Goal: Task Accomplishment & Management: Manage account settings

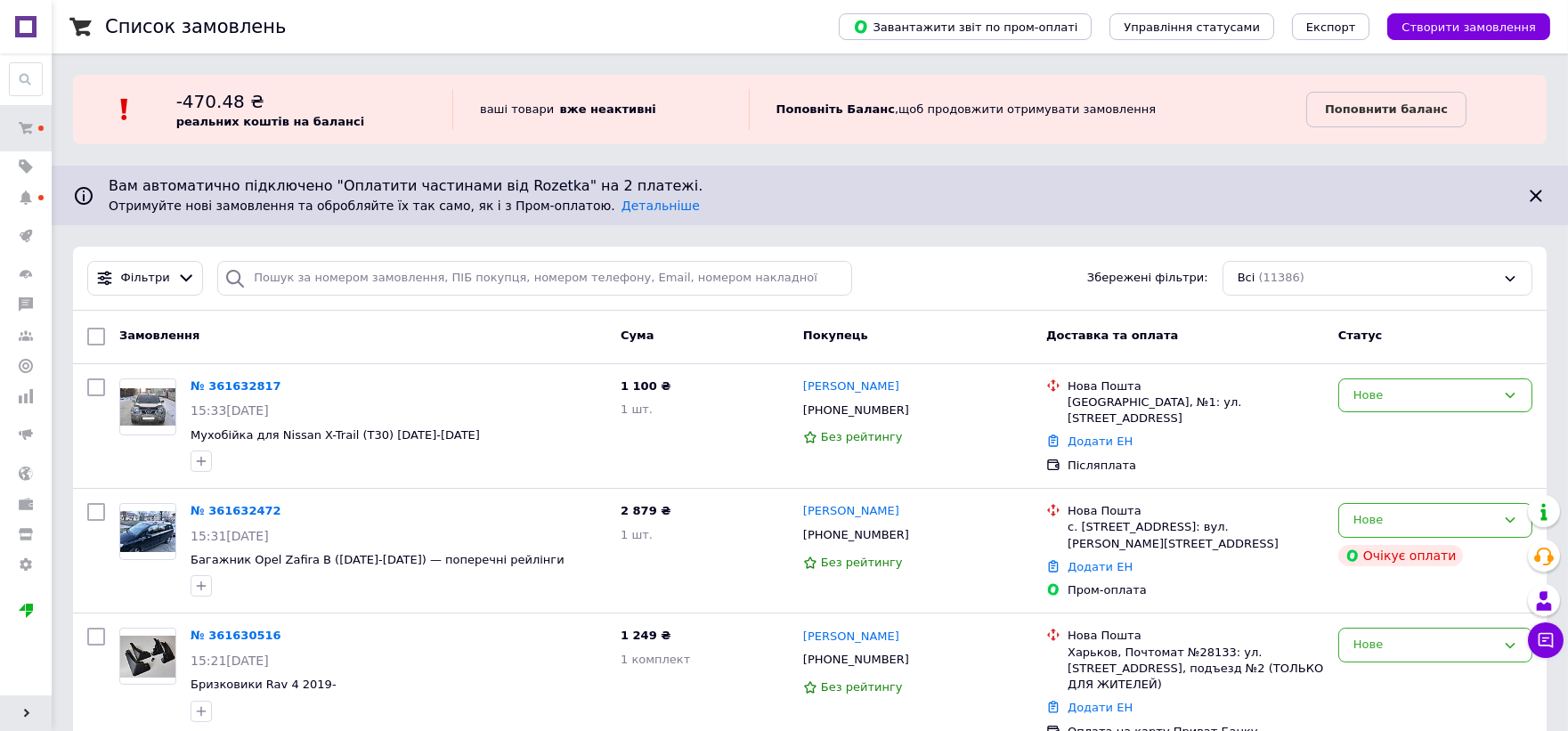
scroll to position [197, 0]
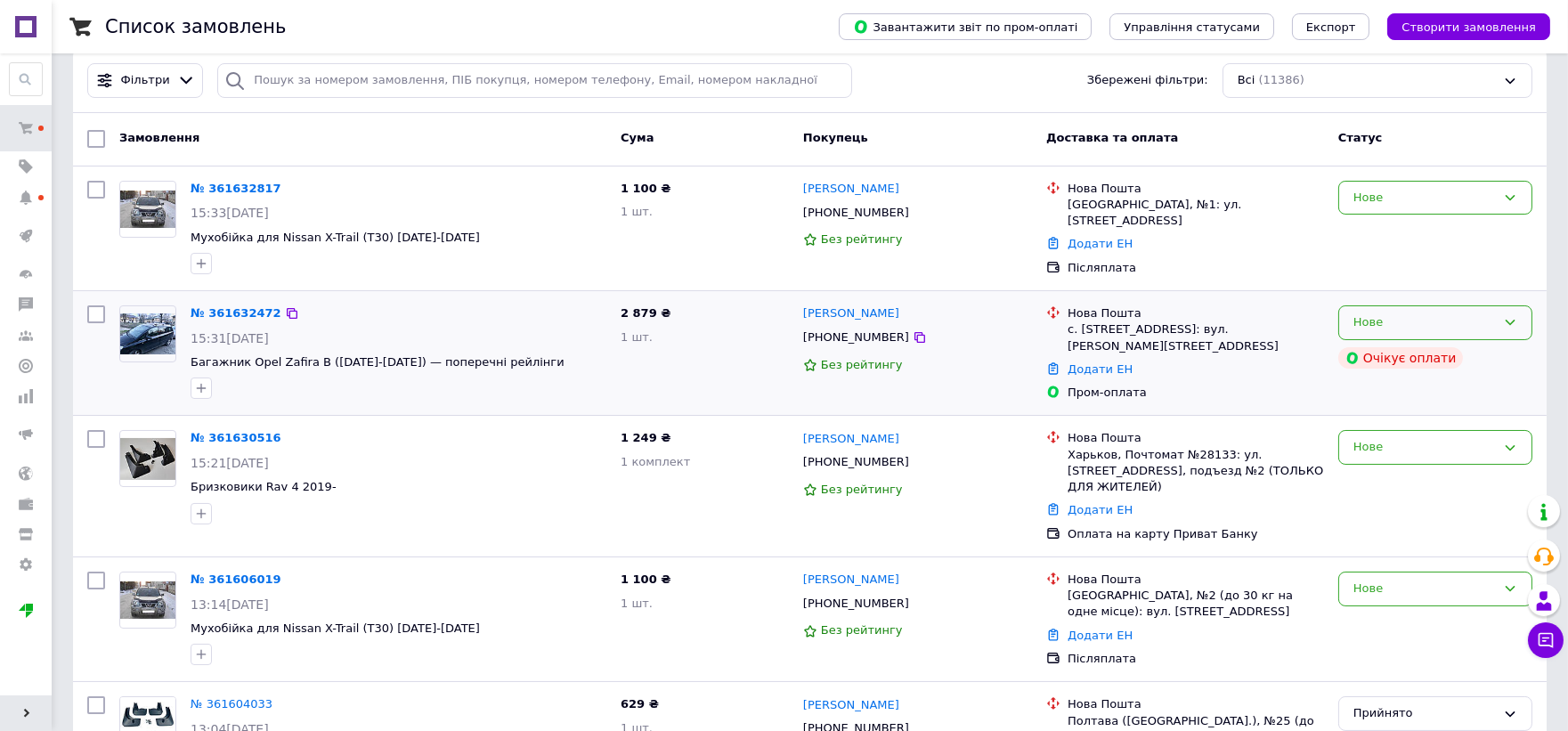
click at [1364, 314] on div "Нове" at bounding box center [1424, 323] width 142 height 19
click at [1378, 349] on li "Прийнято" at bounding box center [1435, 359] width 192 height 33
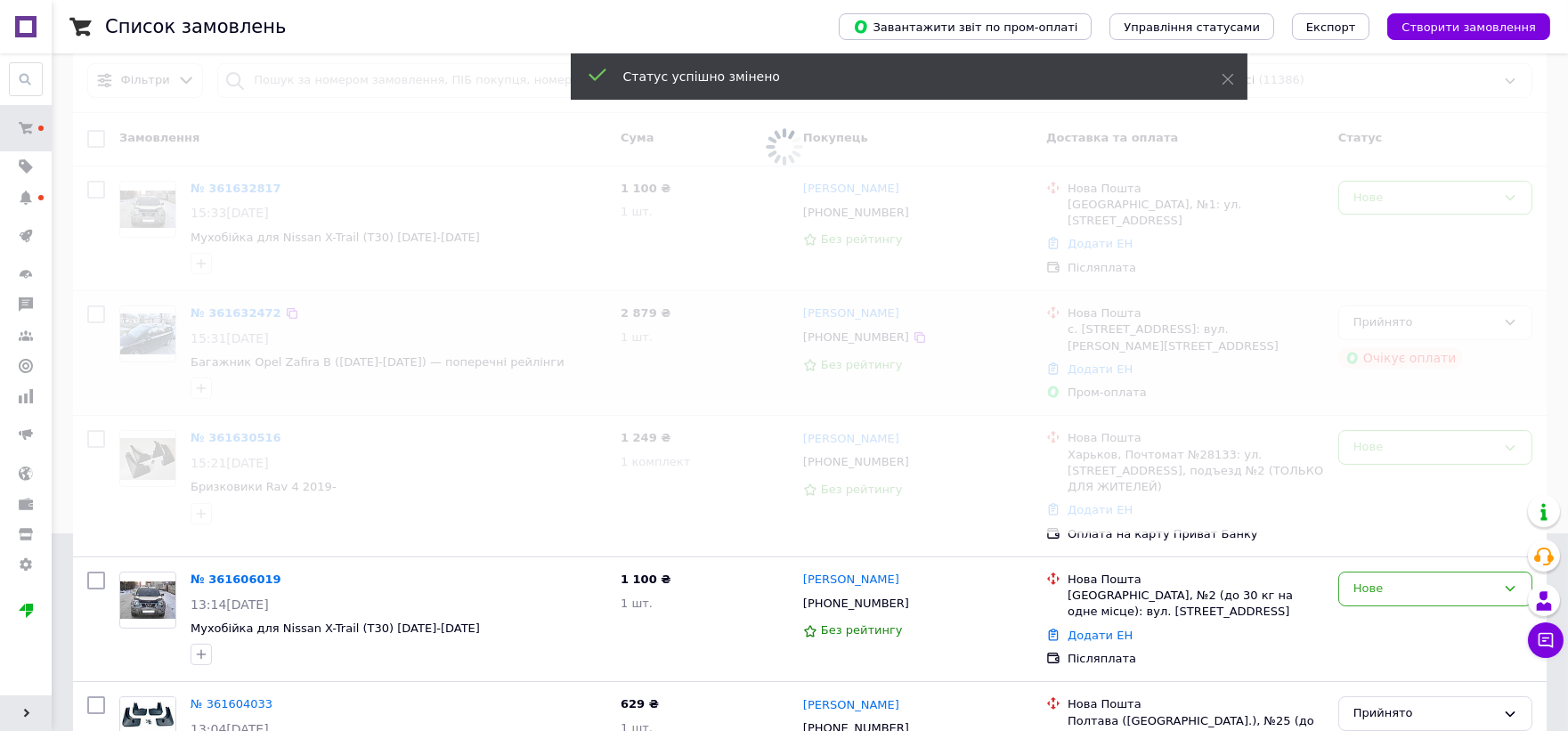
click at [241, 300] on span at bounding box center [784, 168] width 1568 height 731
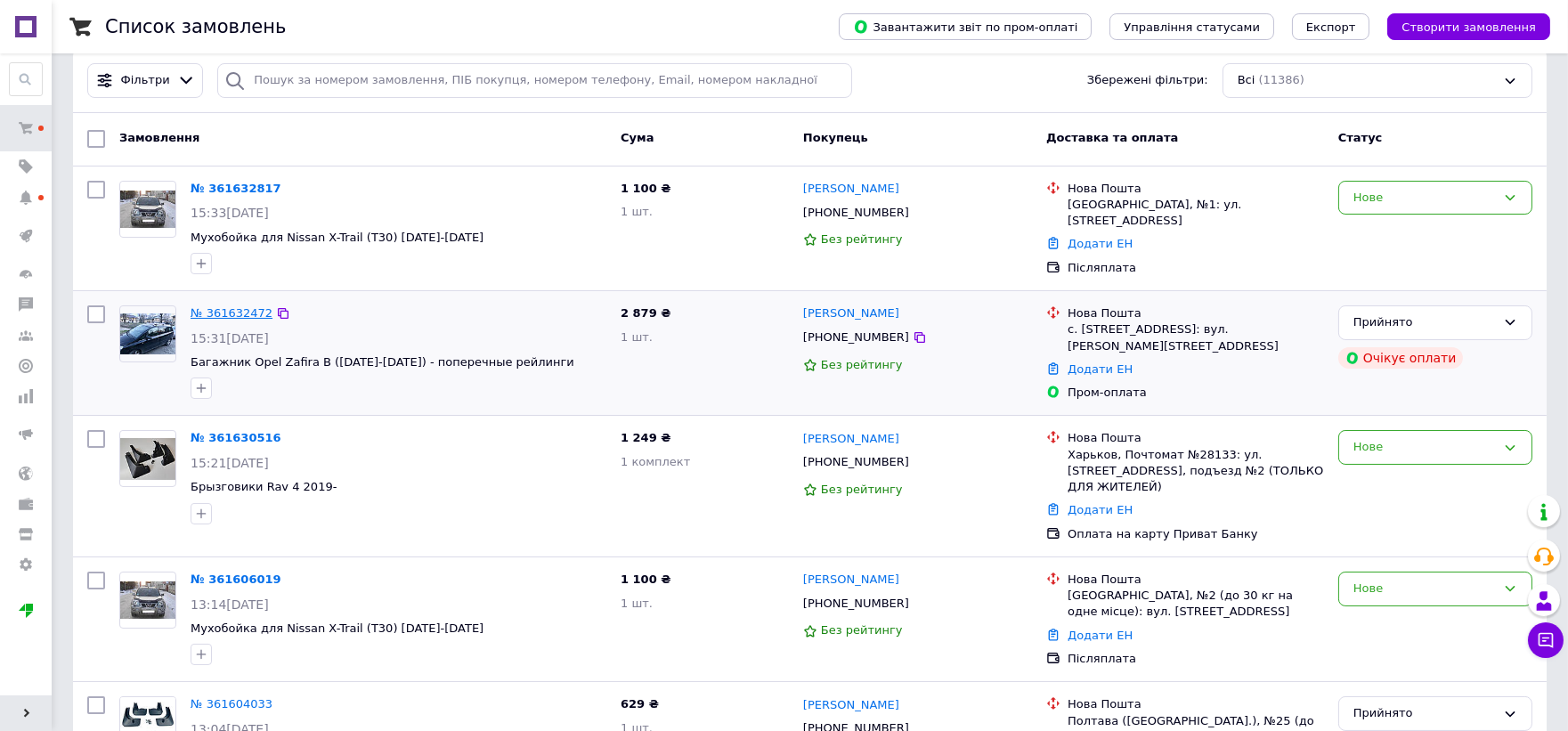
click at [203, 315] on link "№ 361632472" at bounding box center [232, 313] width 82 height 13
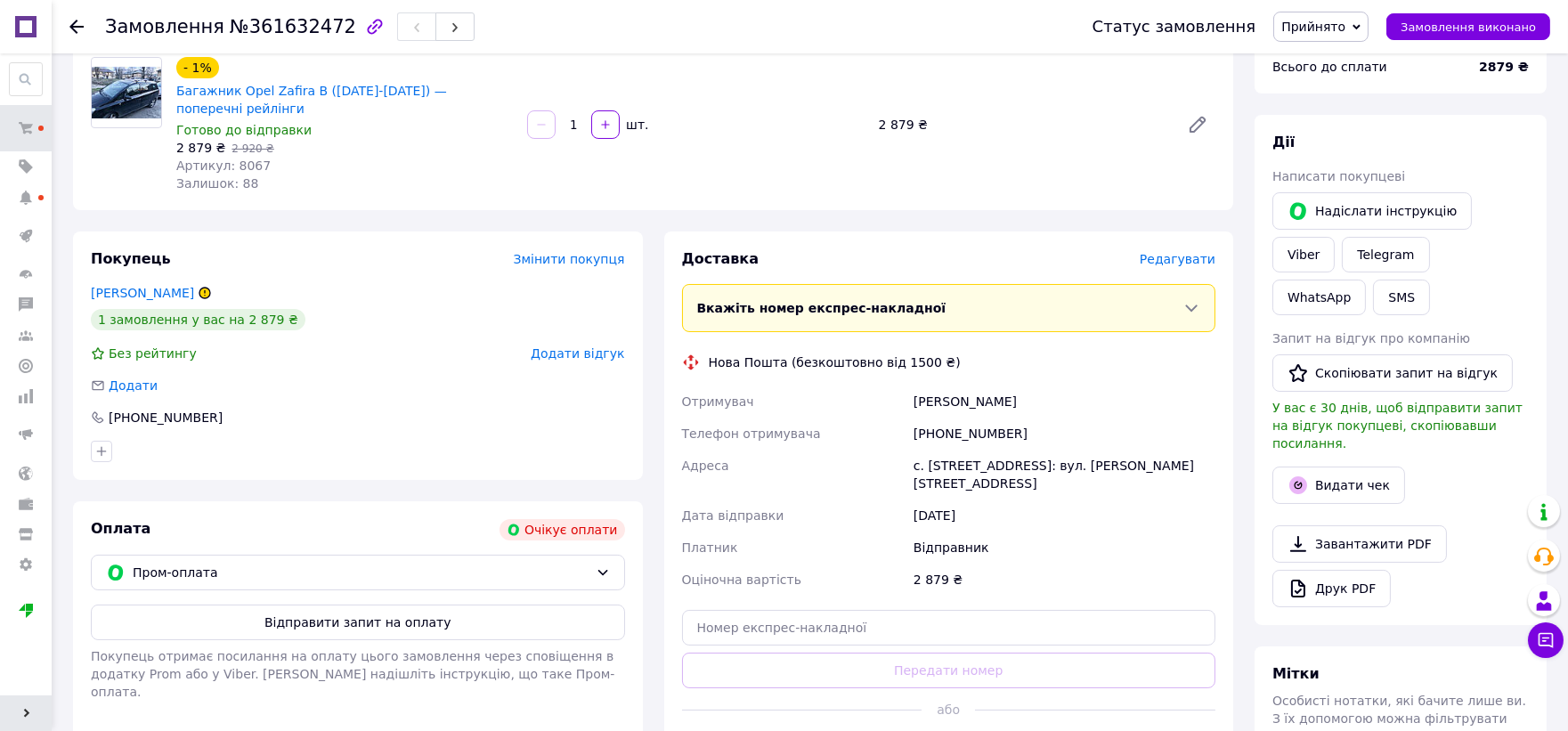
scroll to position [197, 0]
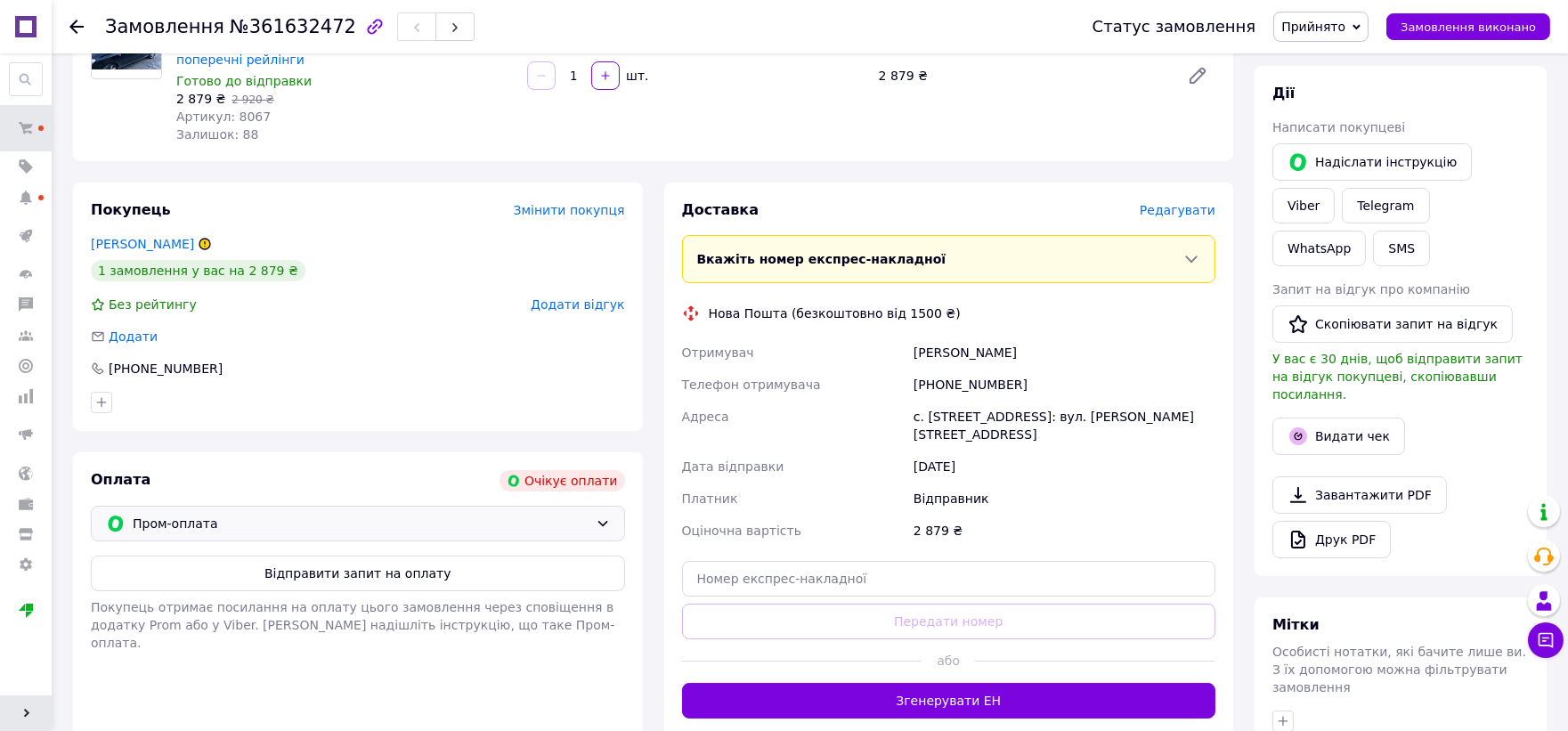
click at [336, 522] on div "Пром-оплата" at bounding box center [358, 524] width 535 height 36
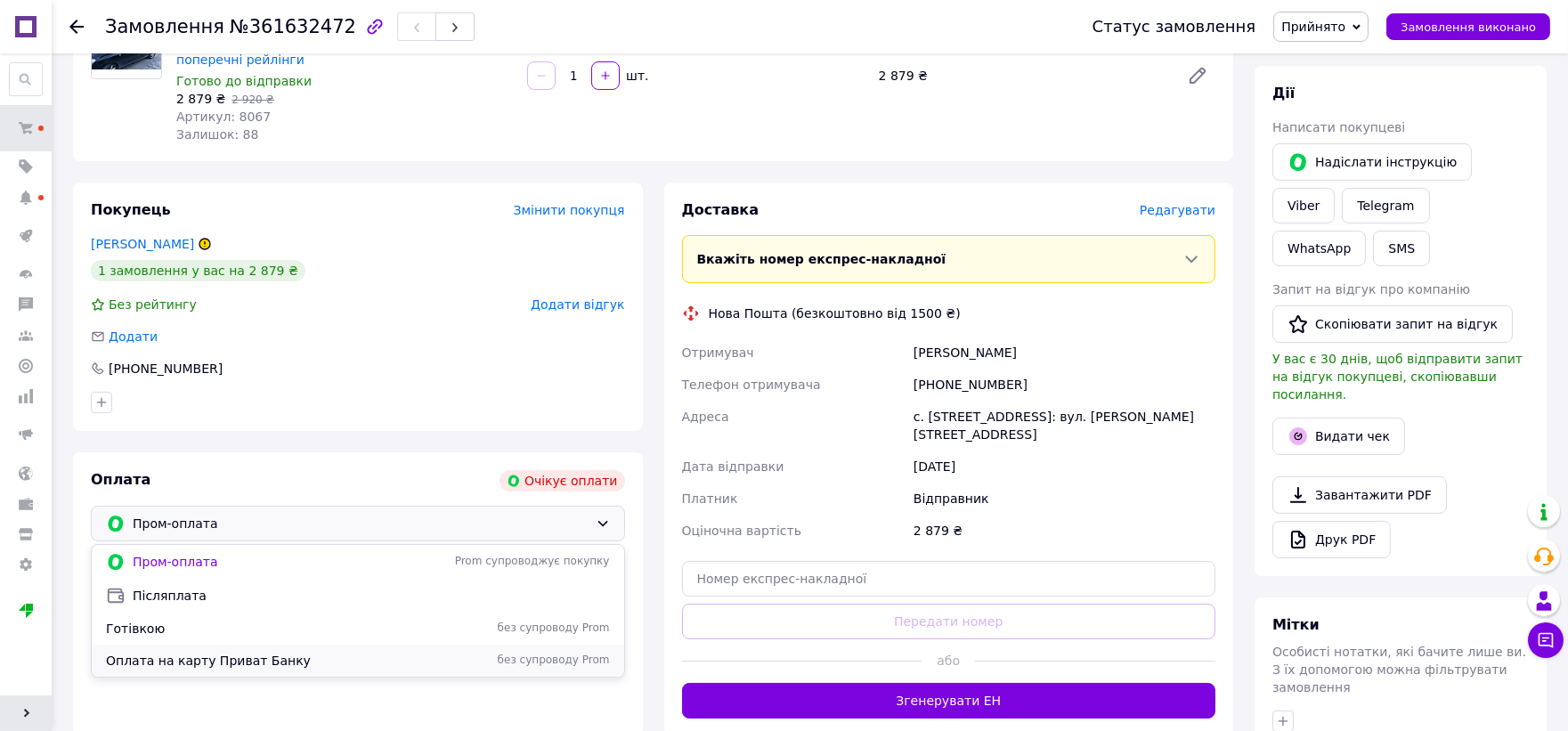
click at [230, 651] on span "Оплата на карту Приват Банку" at bounding box center [256, 660] width 299 height 18
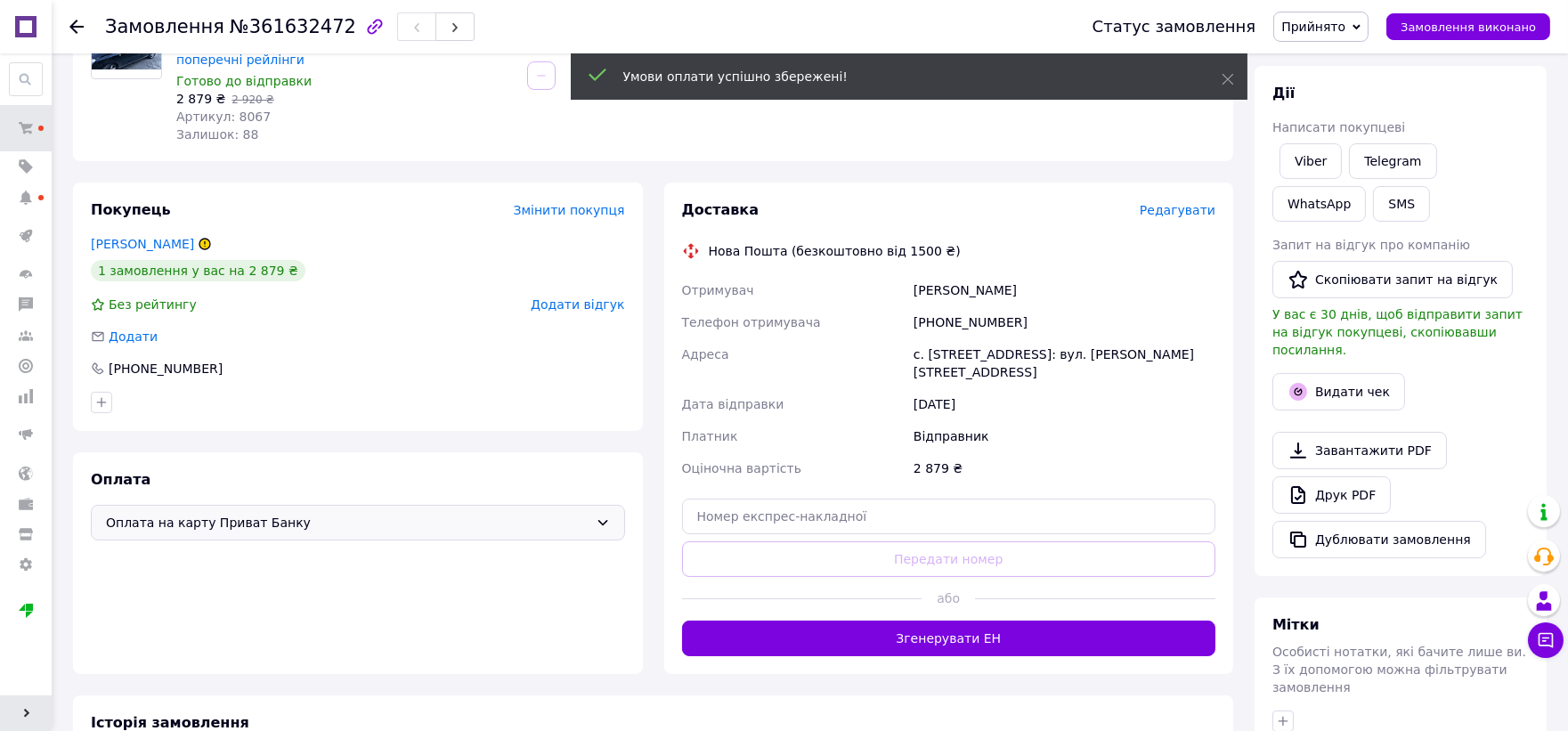
click at [76, 18] on div at bounding box center [77, 27] width 14 height 18
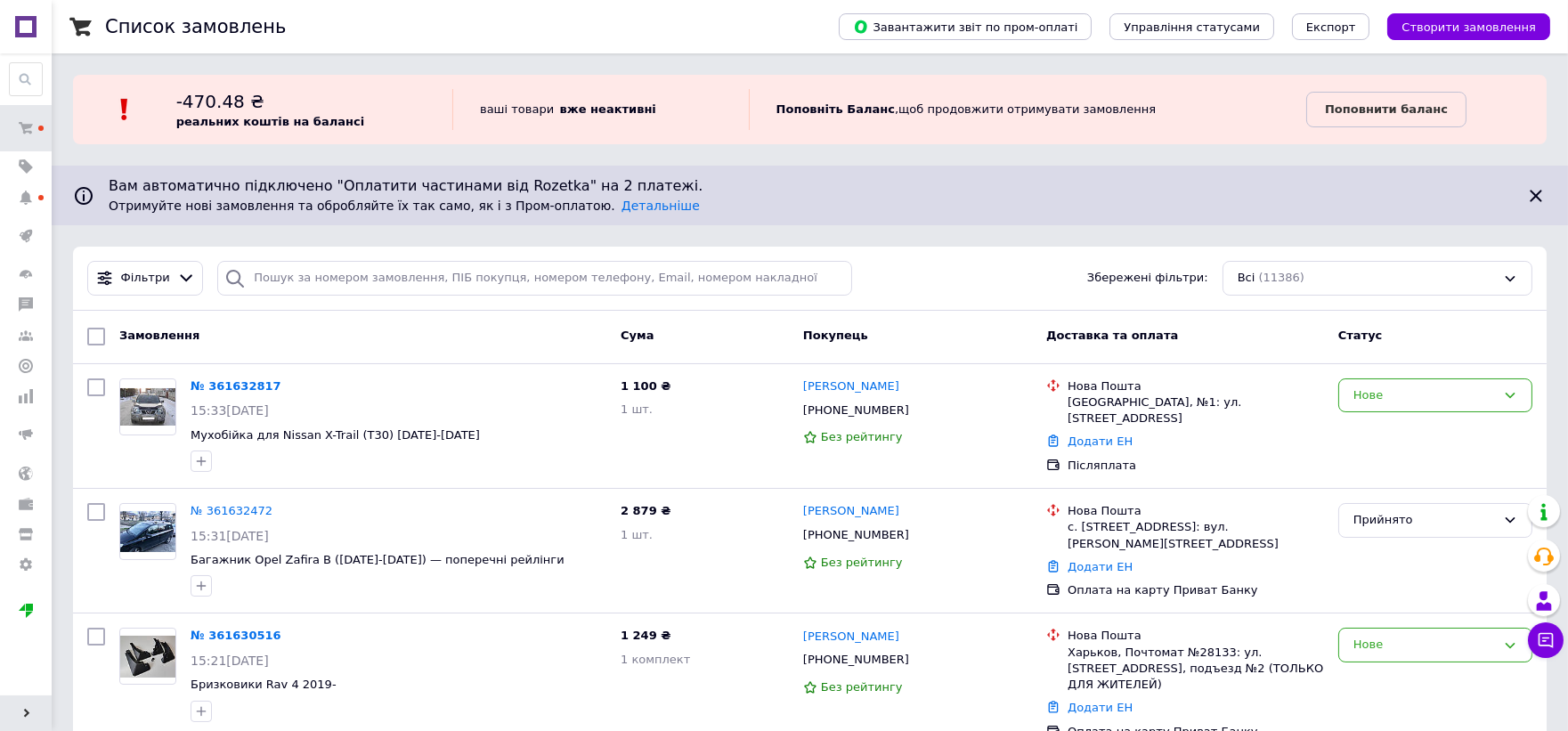
scroll to position [197, 0]
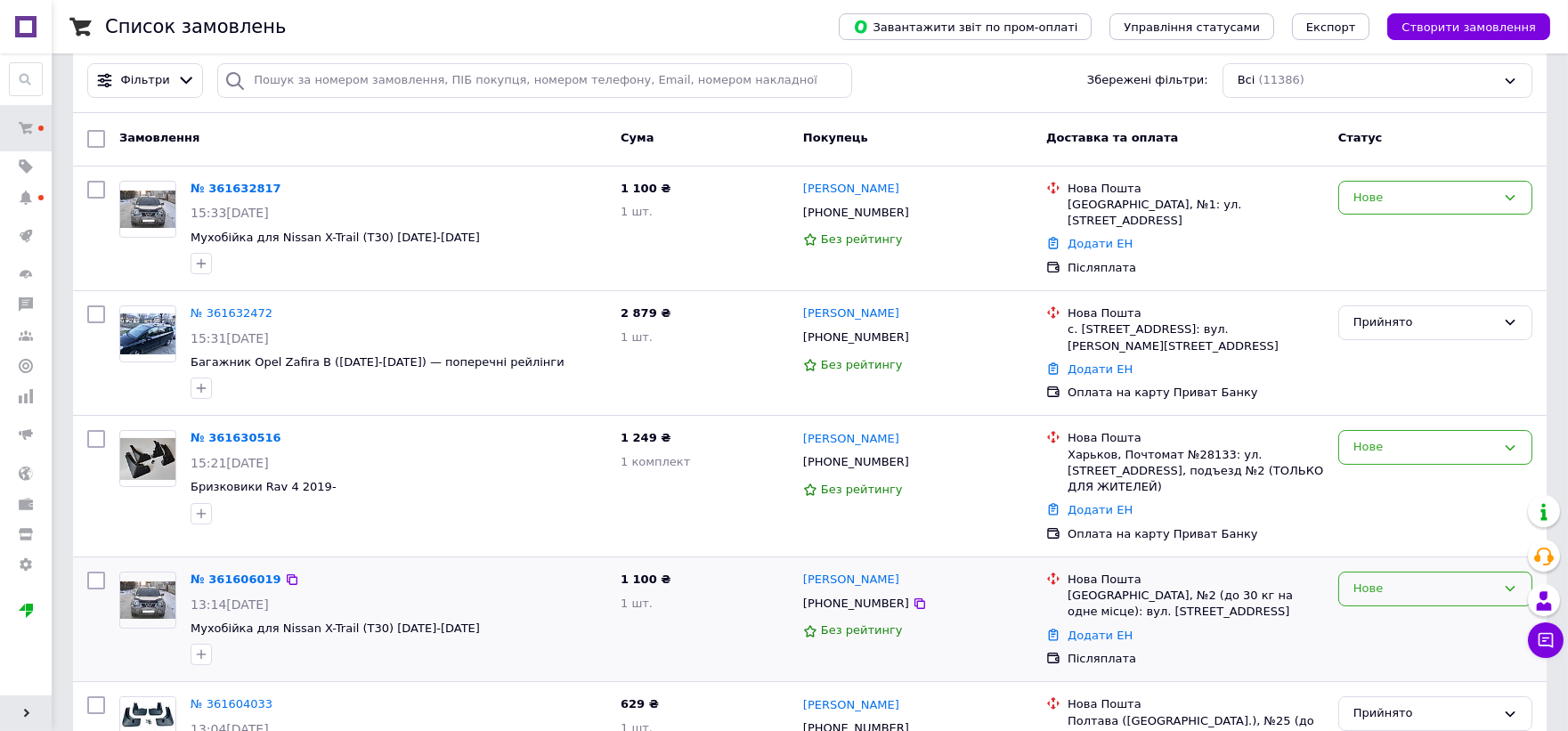
click at [1408, 579] on div "Нове" at bounding box center [1424, 588] width 142 height 19
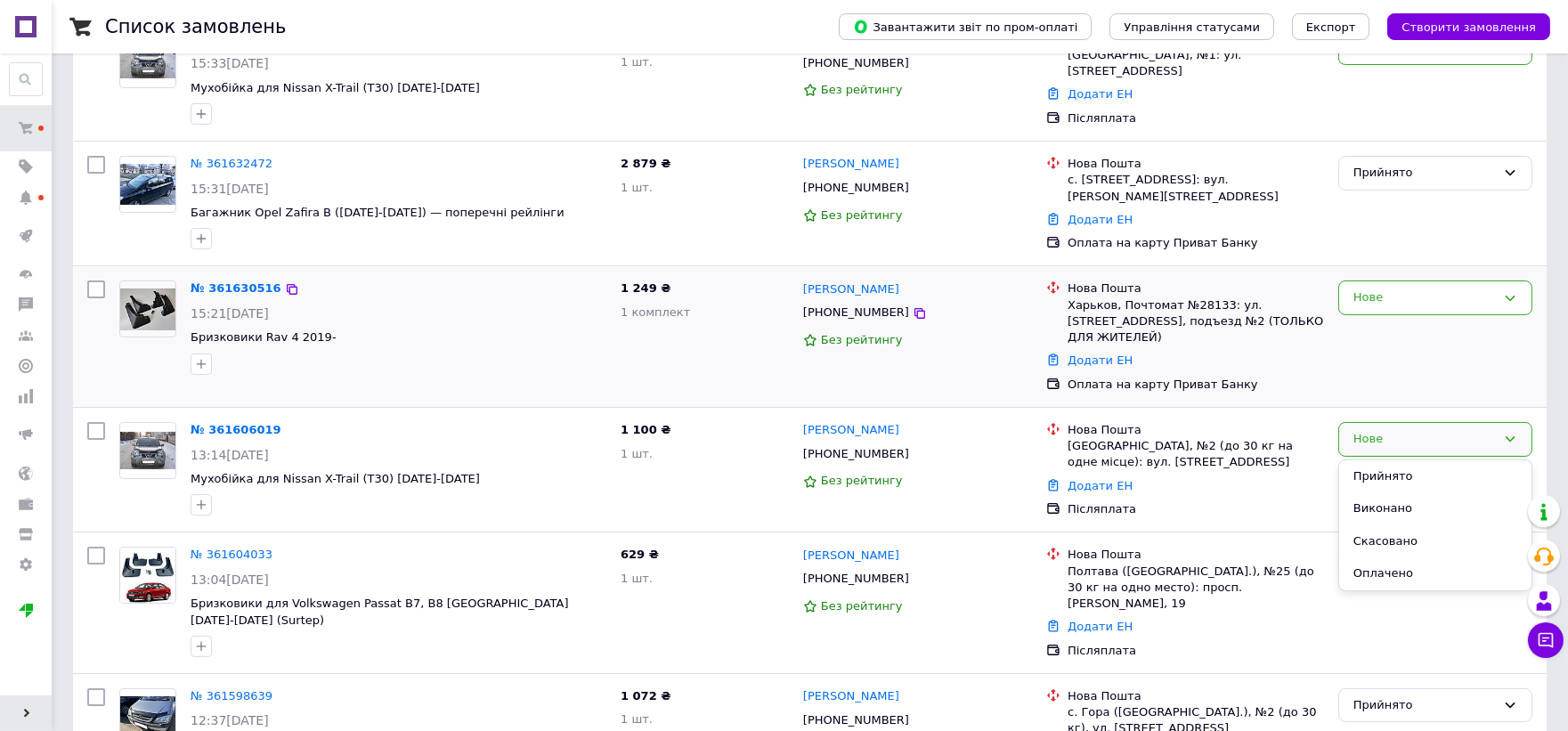
scroll to position [395, 0]
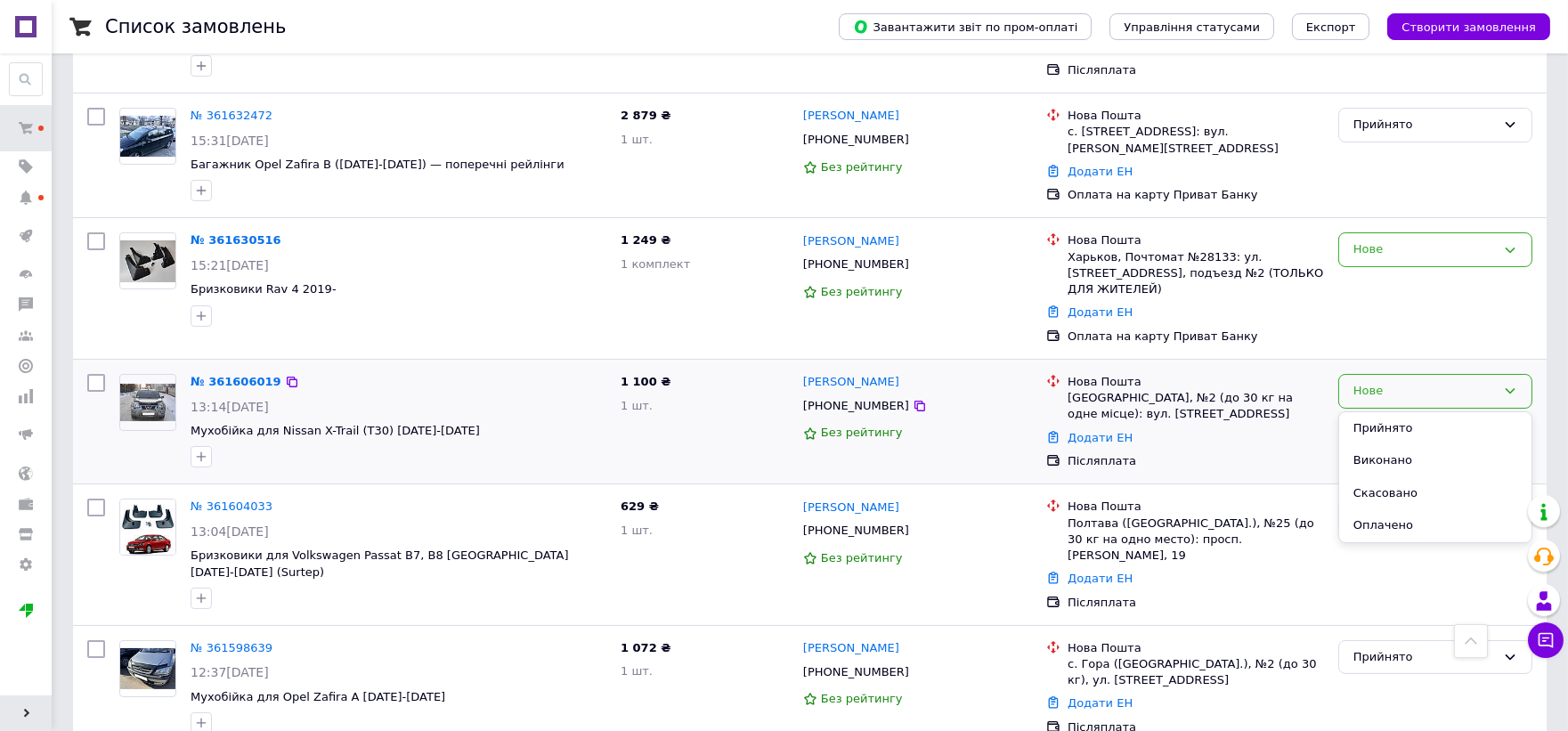
click at [1307, 457] on div "Нова Пошта Нововолынск, №2 (до 30 кг на одне місце): вул. Стуса, 2 Додати ЕН Пі…" at bounding box center [1184, 421] width 292 height 110
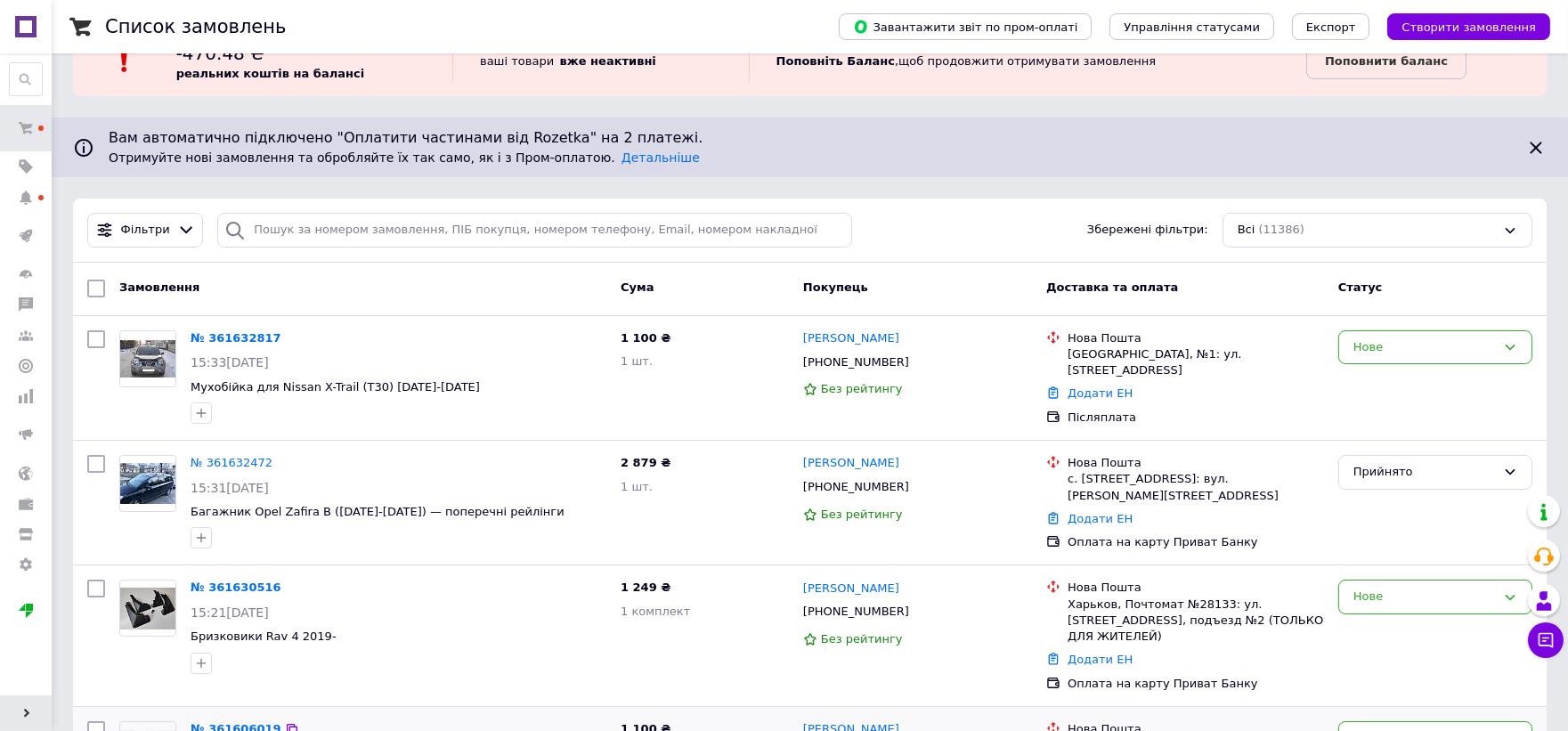
scroll to position [0, 0]
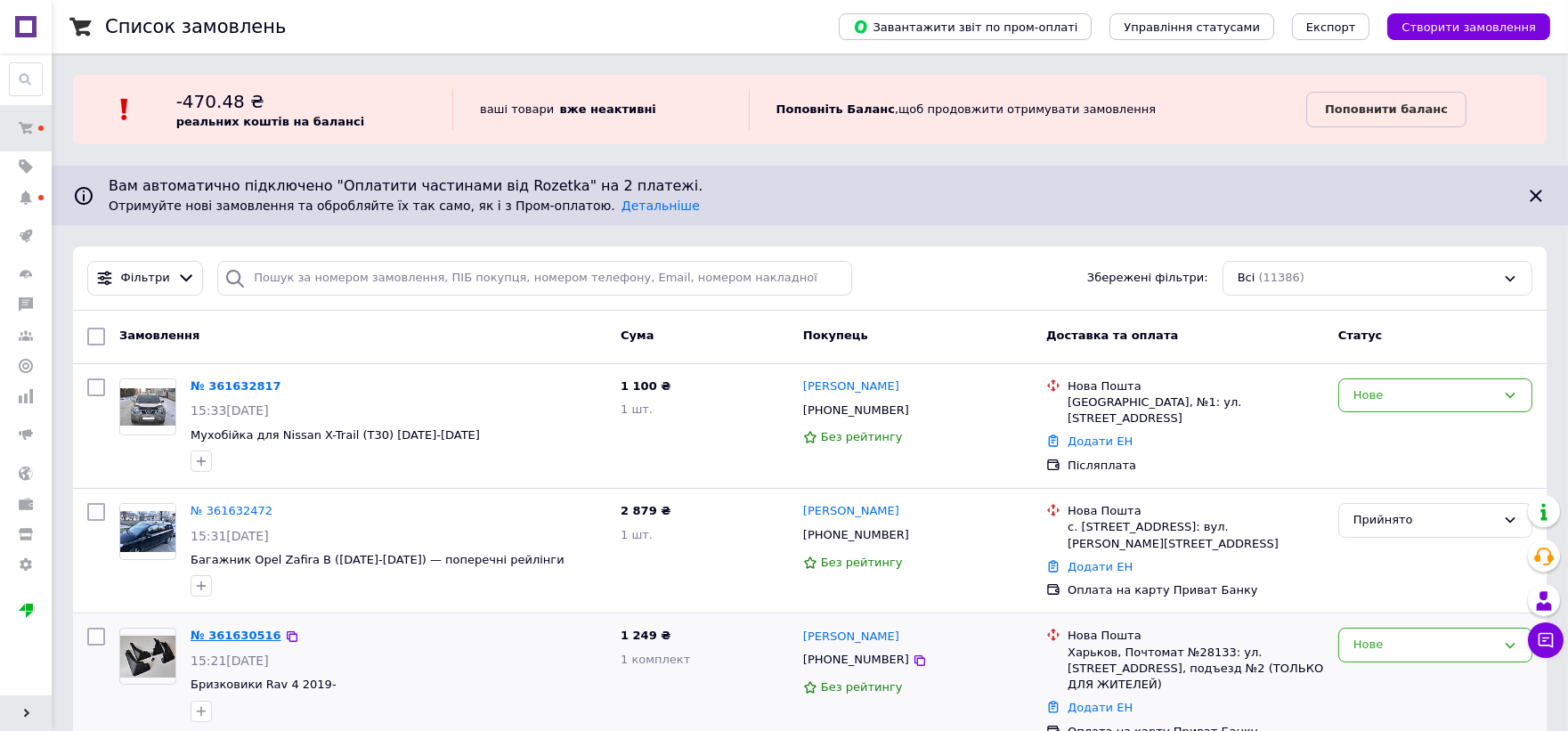
click at [252, 635] on link "№ 361630516" at bounding box center [236, 634] width 91 height 13
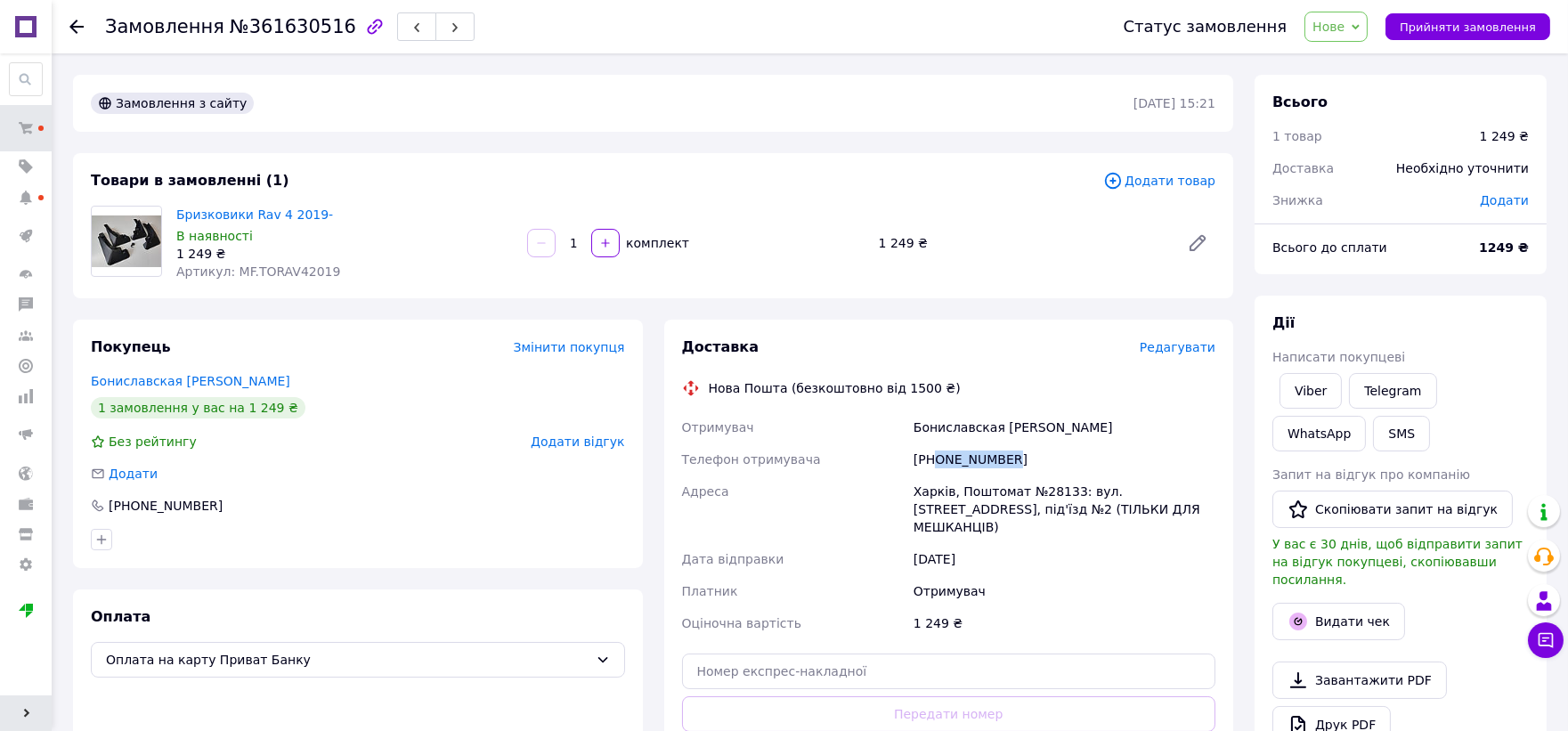
drag, startPoint x: 1030, startPoint y: 454, endPoint x: 932, endPoint y: 467, distance: 98.9
click at [932, 467] on div "[PHONE_NUMBER]" at bounding box center [1065, 459] width 309 height 32
copy div "0504750795"
drag, startPoint x: 1037, startPoint y: 429, endPoint x: 909, endPoint y: 433, distance: 128.1
click at [910, 433] on div "Бониславская [PERSON_NAME]" at bounding box center [1065, 427] width 309 height 32
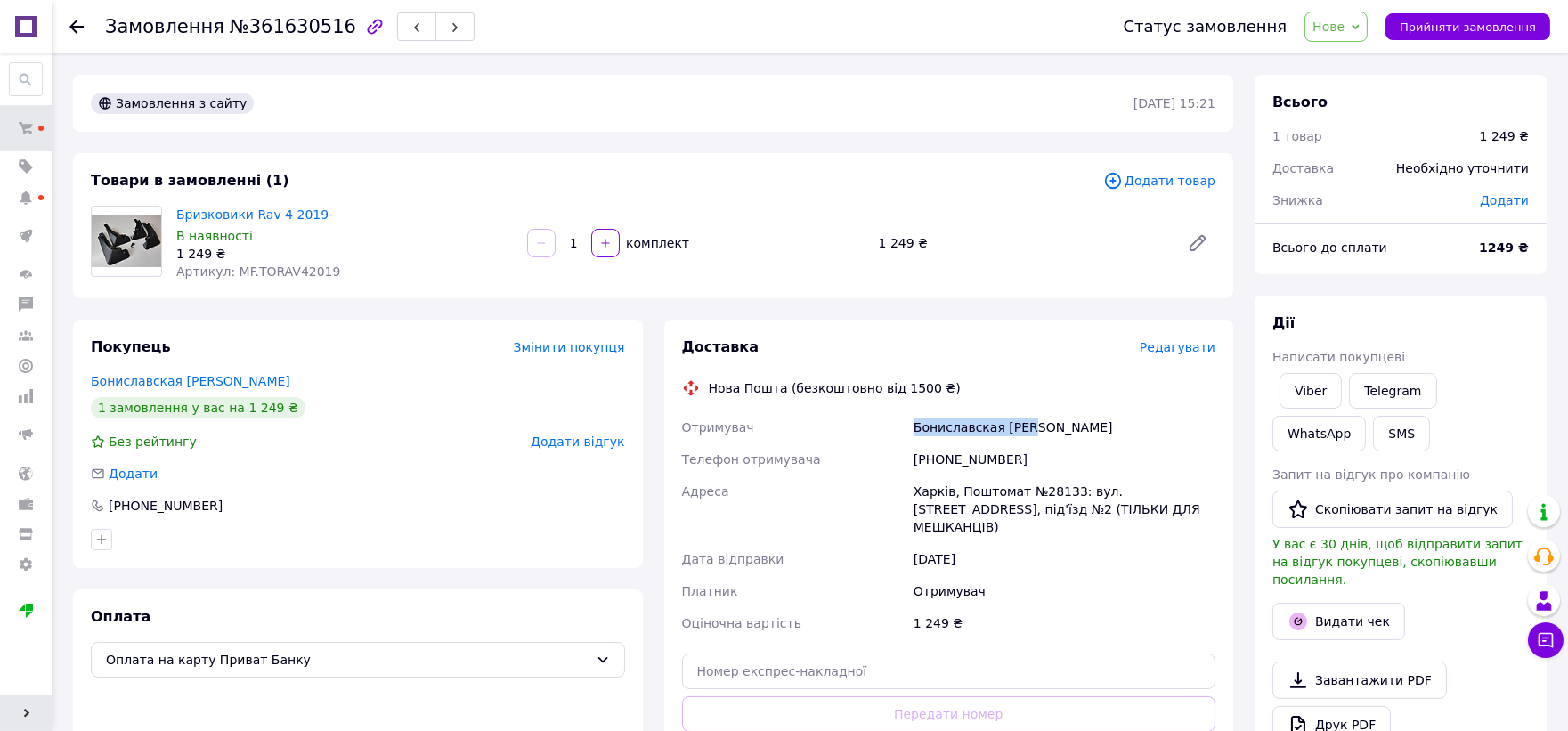
copy div "Бониславская [PERSON_NAME]"
click at [1515, 29] on span "Прийняти замовлення" at bounding box center [1468, 27] width 136 height 13
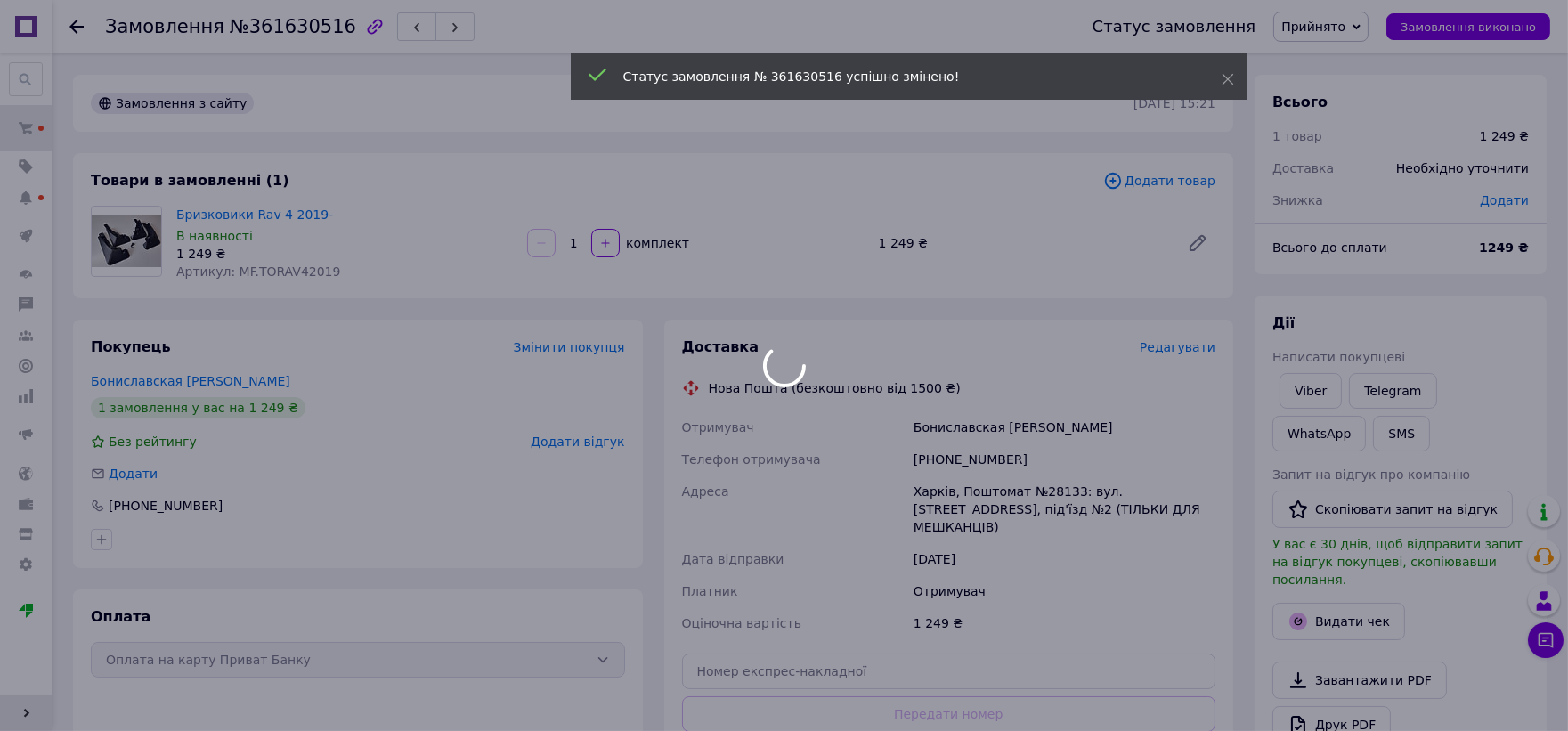
click at [21, 130] on div at bounding box center [784, 366] width 1568 height 731
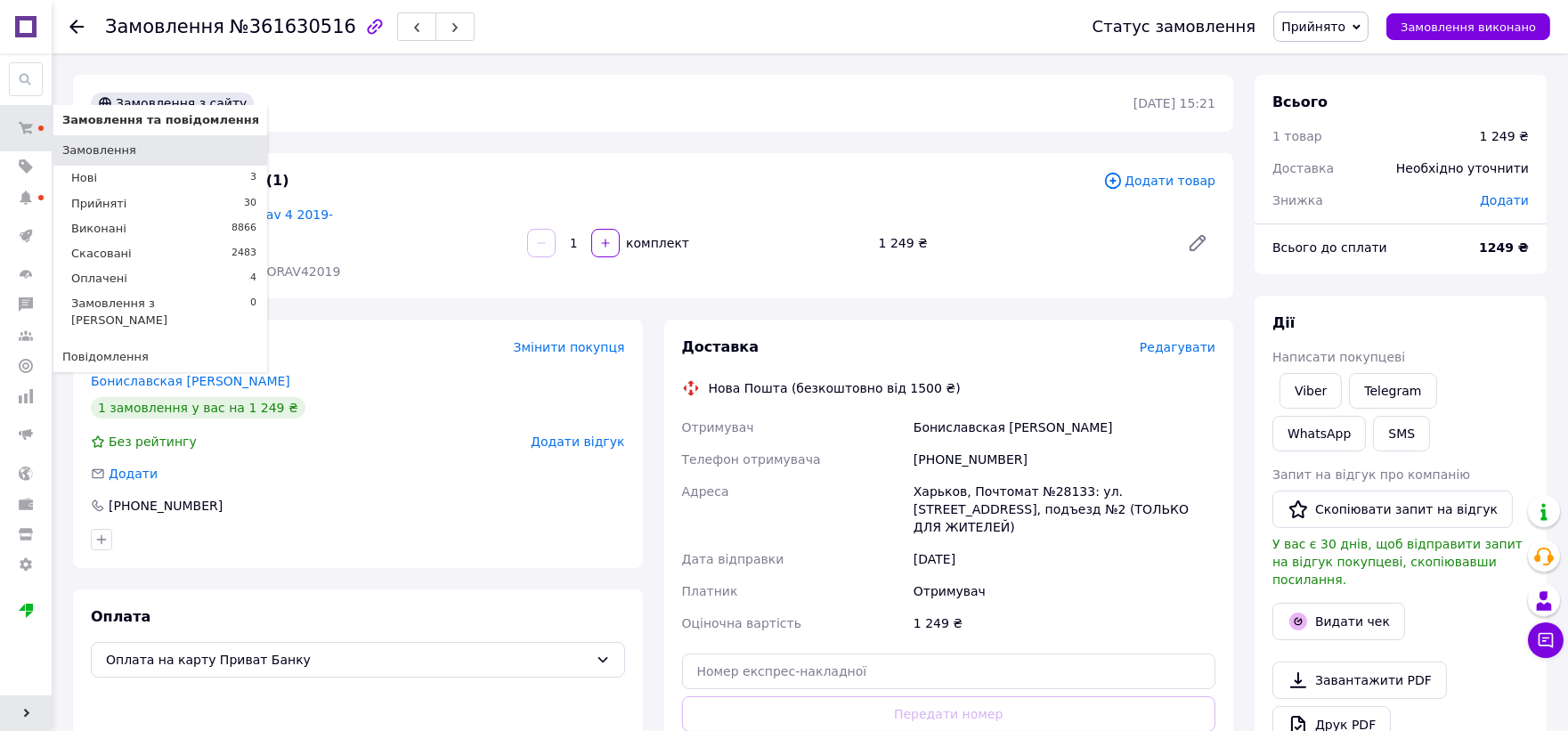
click at [105, 148] on span "Замовлення" at bounding box center [99, 150] width 74 height 16
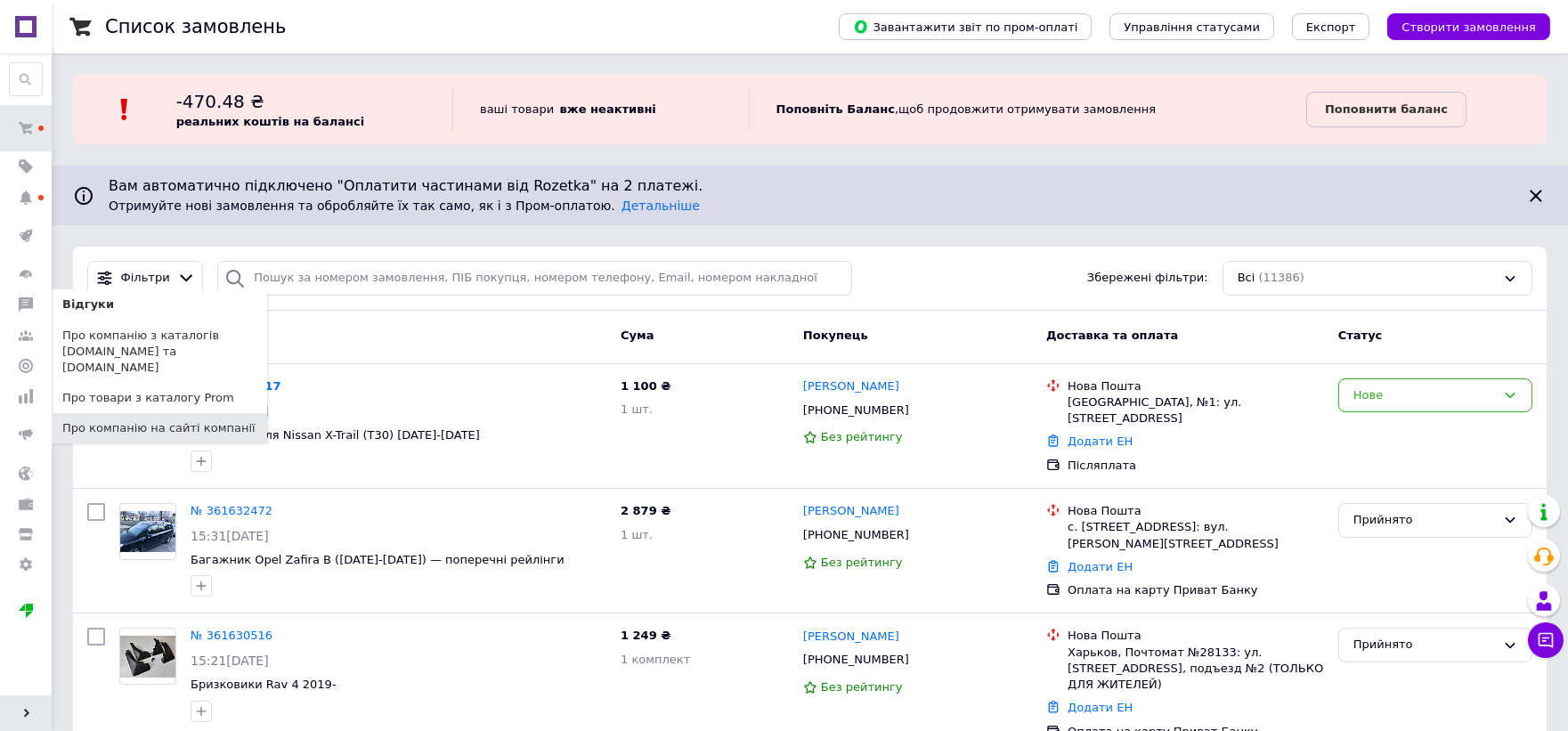
click at [122, 413] on link "Про компанію на сайті компанії" at bounding box center [160, 428] width 214 height 30
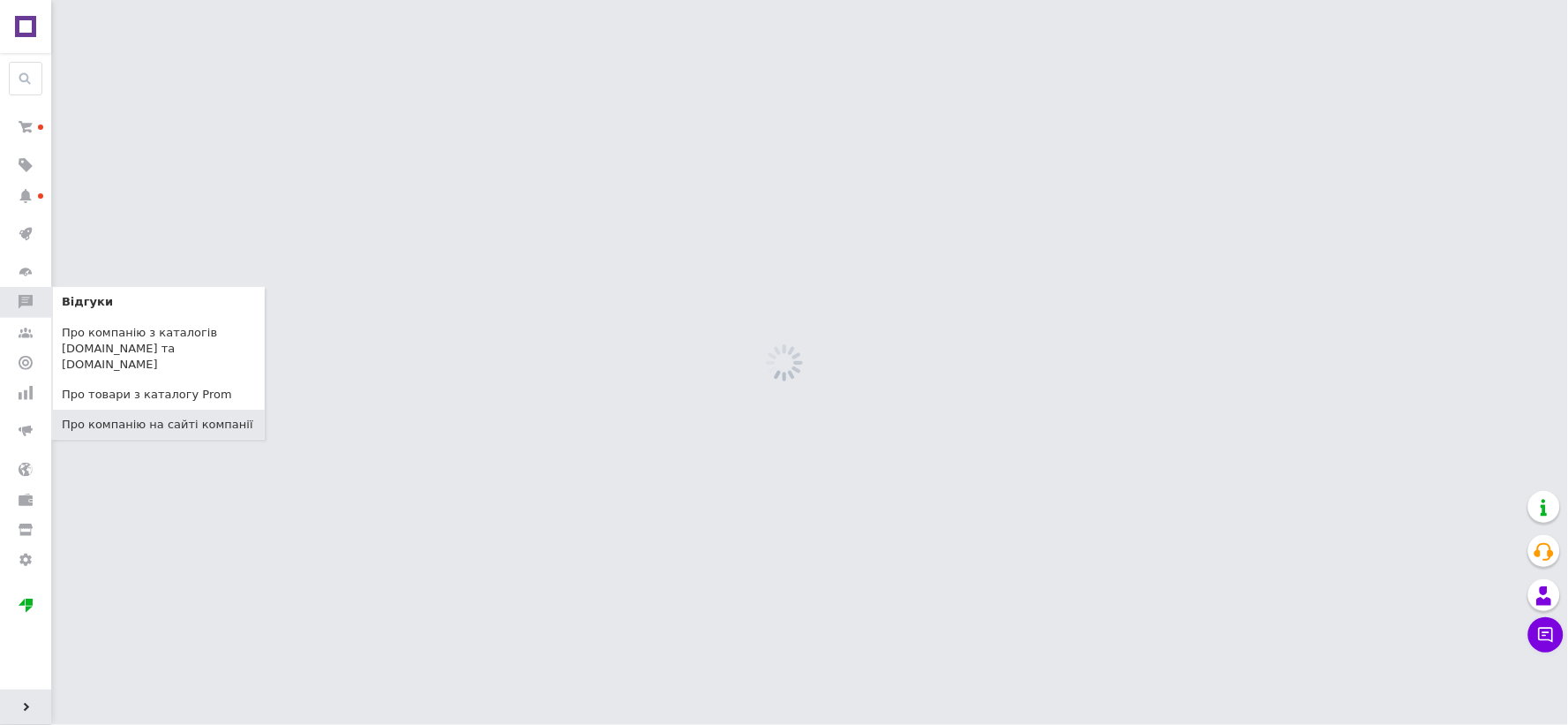
click at [121, 409] on link "Про компанію на сайті компанії" at bounding box center [159, 425] width 212 height 30
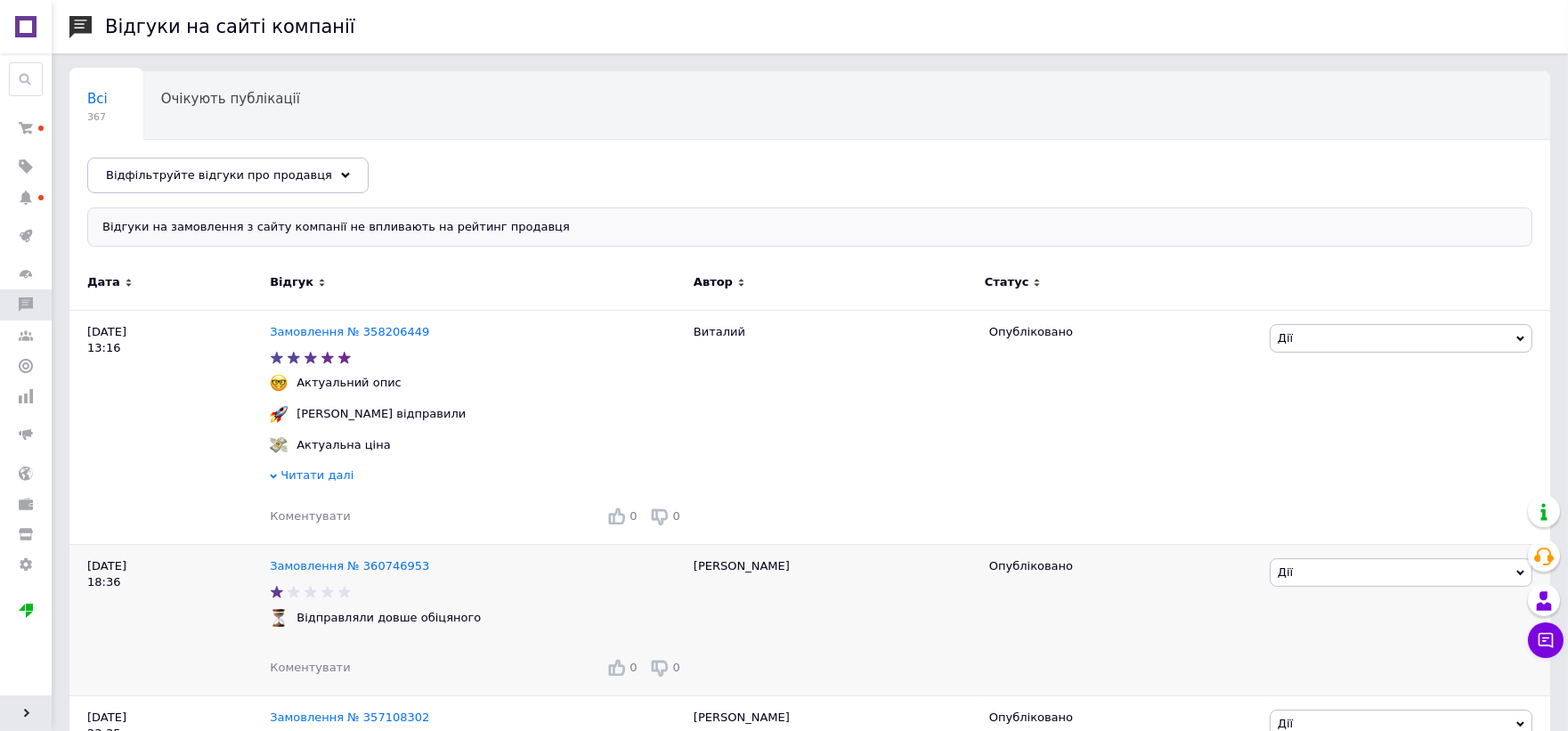
click at [1315, 576] on span "Дії" at bounding box center [1401, 572] width 263 height 29
click at [1297, 680] on li "Посилання на редагування" at bounding box center [1401, 682] width 261 height 25
click at [36, 129] on span at bounding box center [26, 128] width 52 height 32
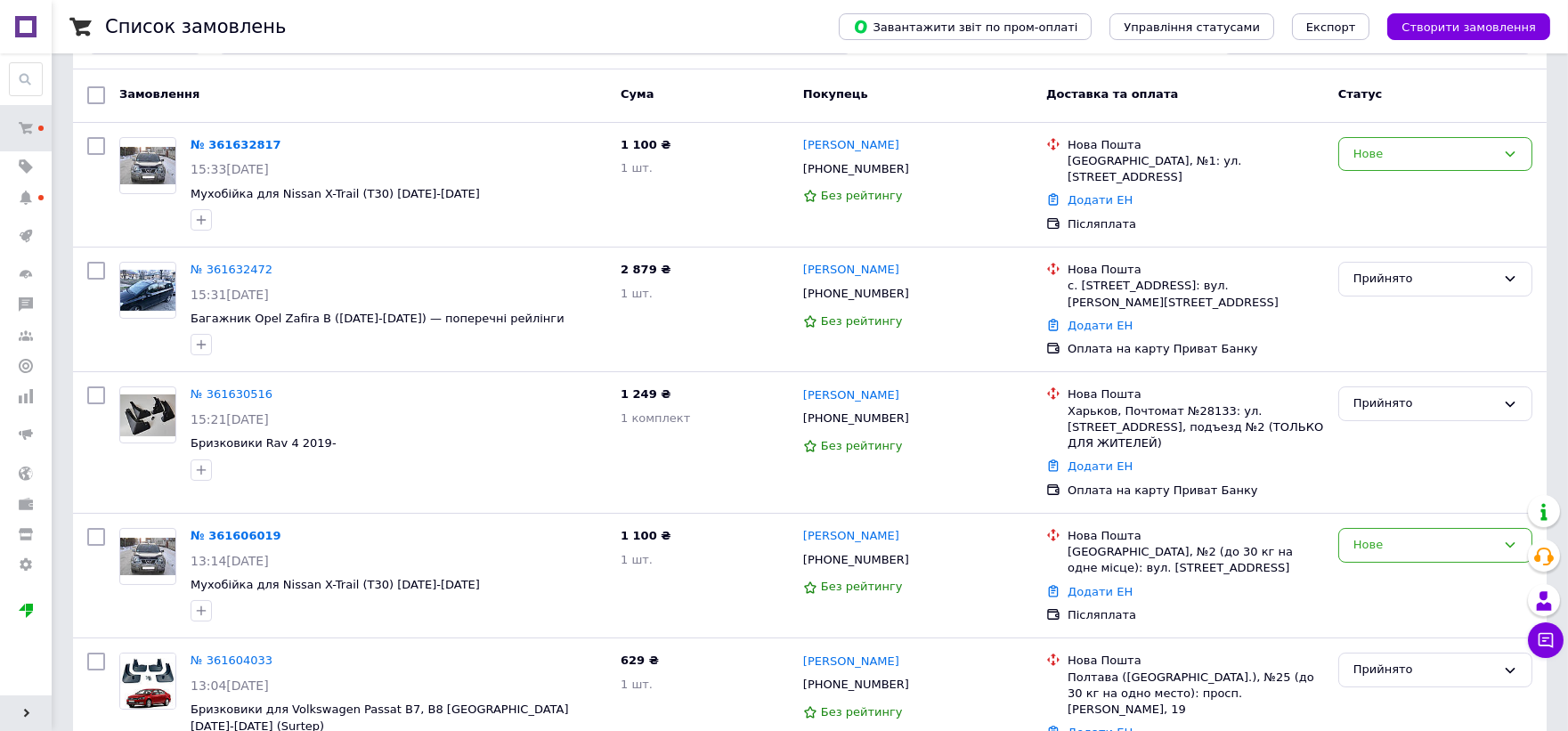
scroll to position [388, 0]
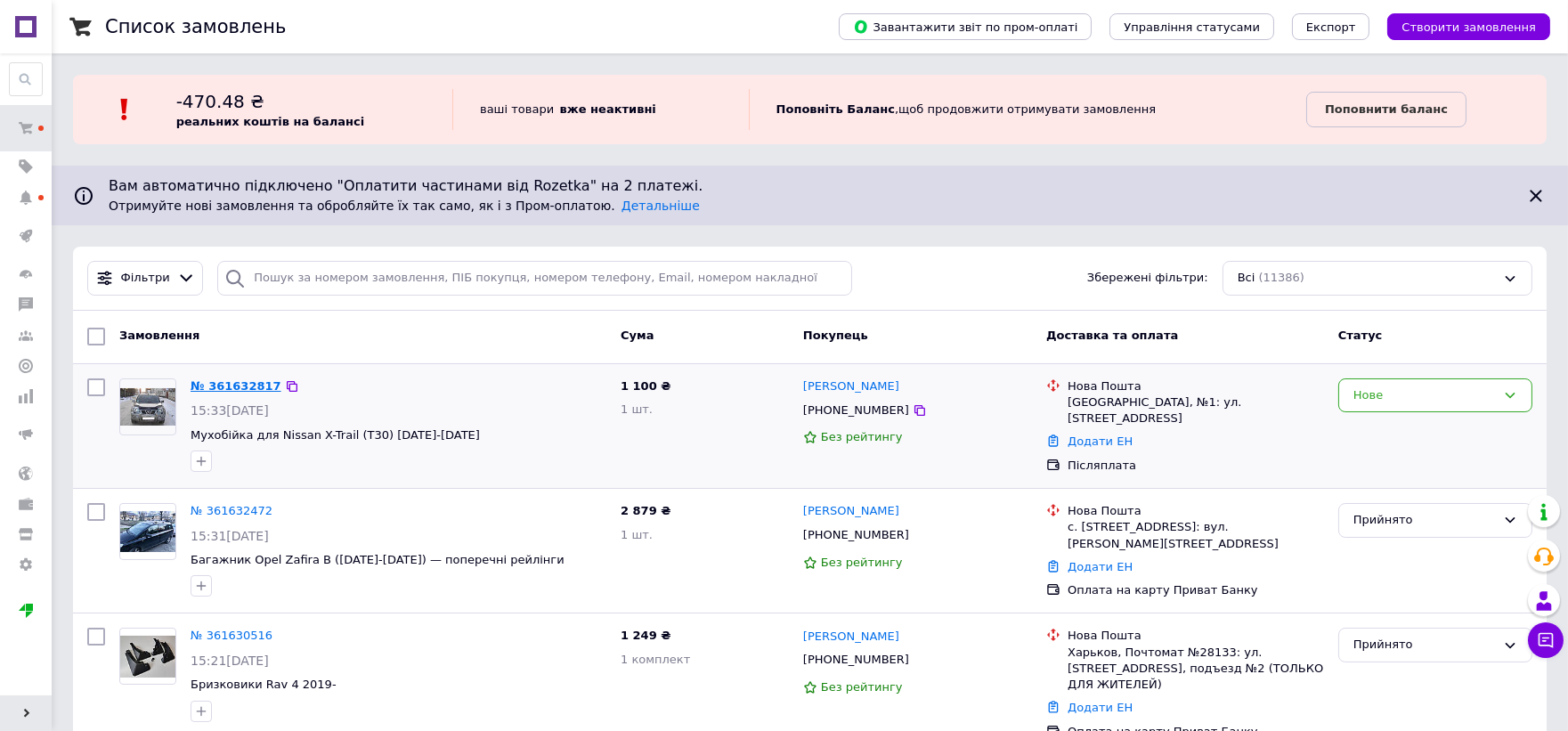
click at [221, 385] on link "№ 361632817" at bounding box center [236, 385] width 91 height 13
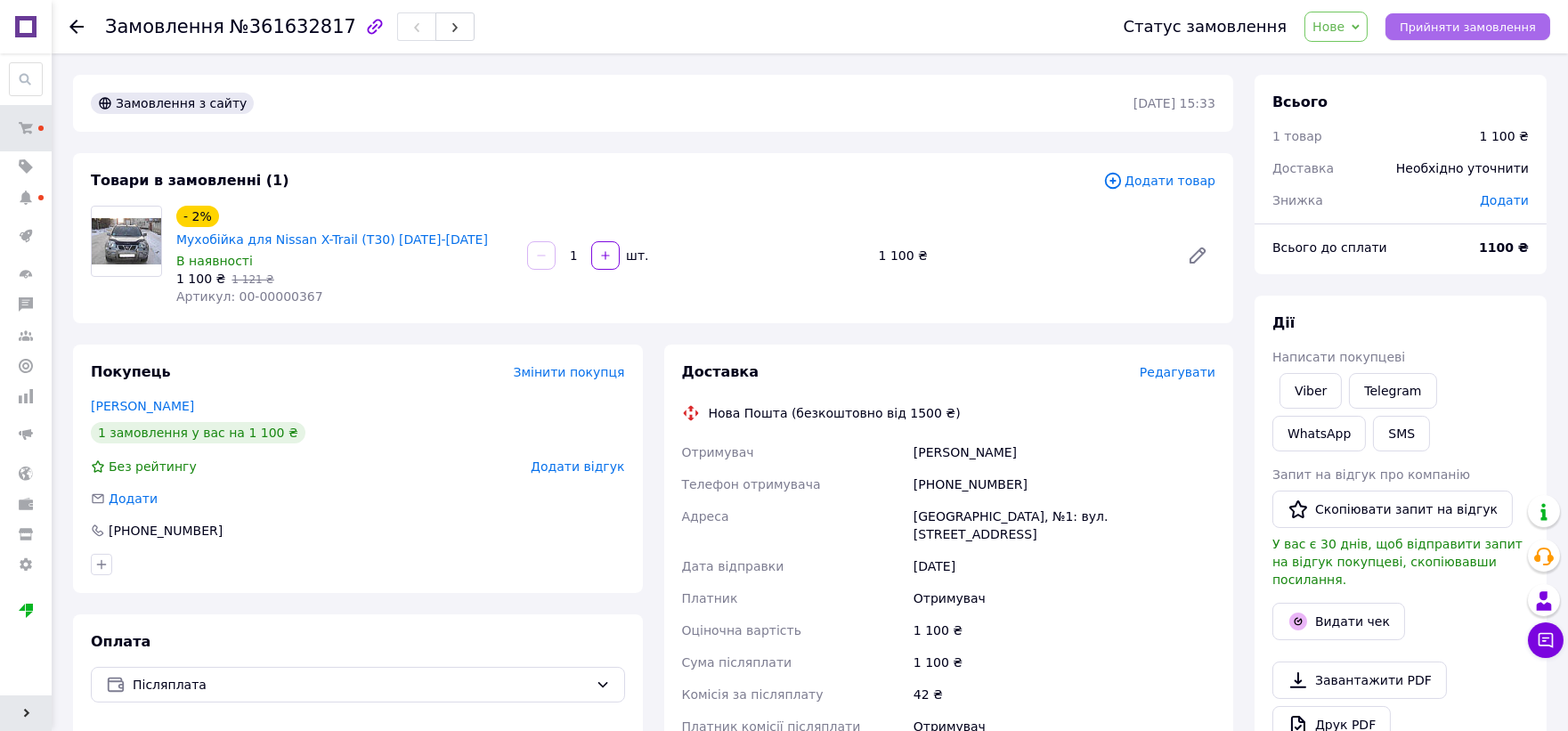
click at [1413, 19] on button "Прийняти замовлення" at bounding box center [1468, 27] width 164 height 27
drag, startPoint x: 1011, startPoint y: 466, endPoint x: 940, endPoint y: 465, distance: 71.0
click at [940, 468] on div "[PHONE_NUMBER]" at bounding box center [1065, 484] width 309 height 32
copy div "675051182"
drag, startPoint x: 1021, startPoint y: 425, endPoint x: 914, endPoint y: 405, distance: 108.9
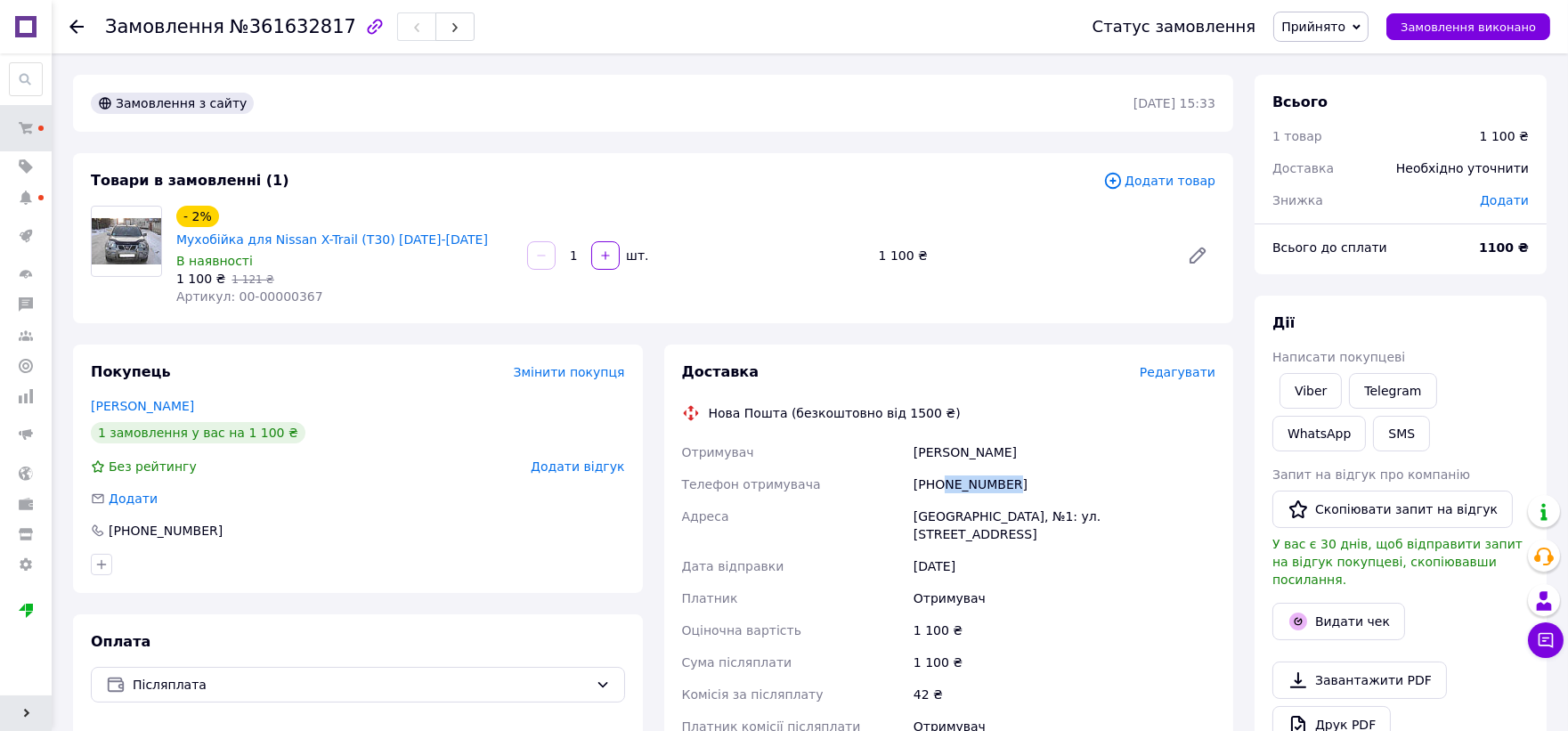
click at [914, 405] on div "Доставка Редагувати Нова Пошта (безкоштовно від 1500 ₴) Отримувач Противень Євг…" at bounding box center [949, 638] width 535 height 552
copy div "Противень Євген"
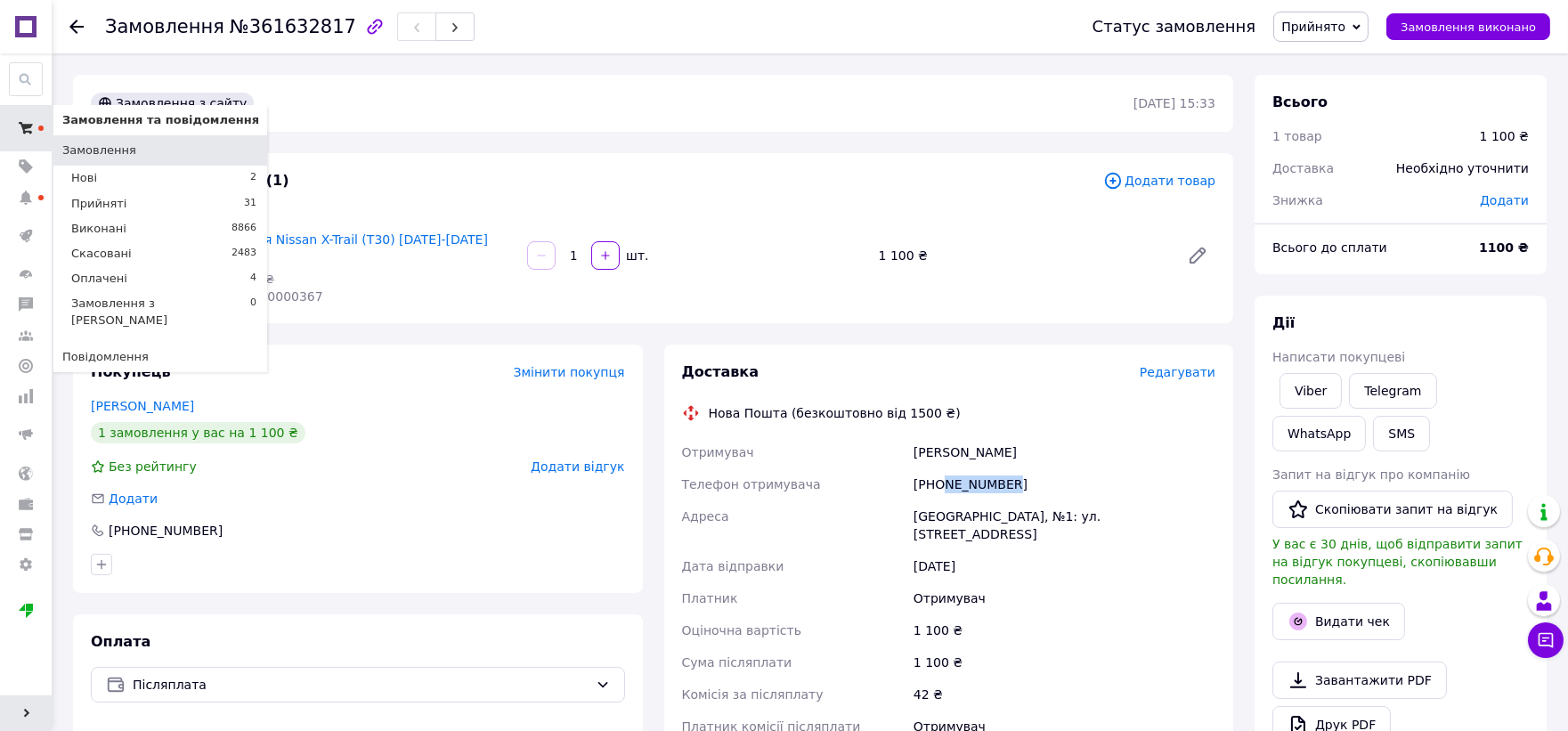
click at [29, 142] on span at bounding box center [26, 128] width 52 height 32
